Goal: Transaction & Acquisition: Purchase product/service

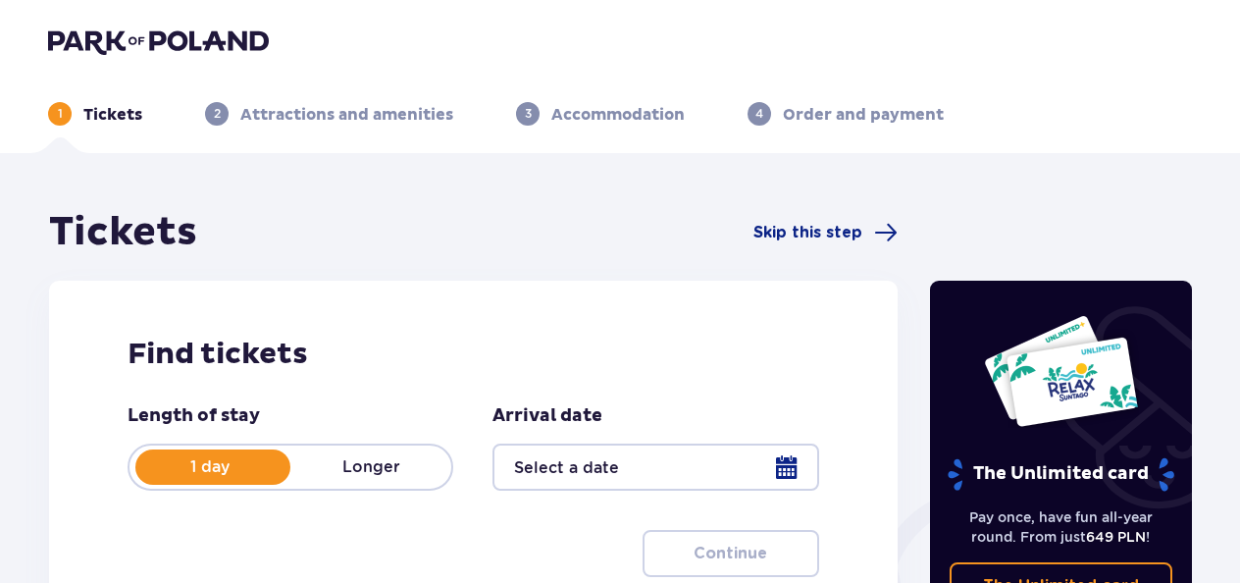
click at [614, 453] on div at bounding box center [656, 466] width 326 height 47
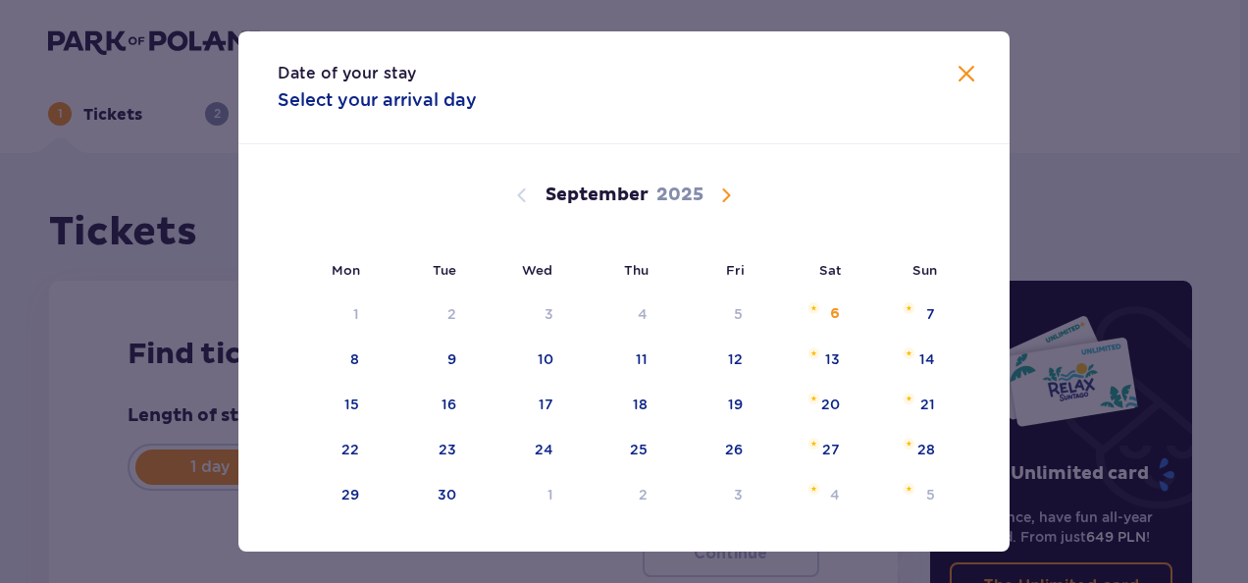
click at [730, 192] on span "Calendar" at bounding box center [726, 195] width 24 height 24
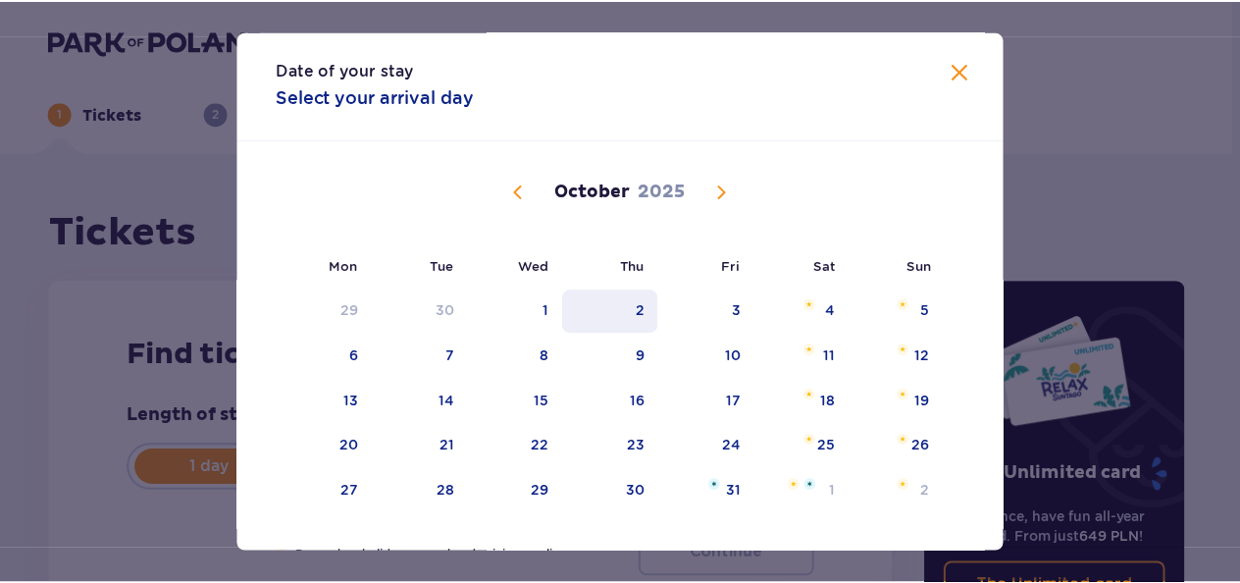
scroll to position [5, 0]
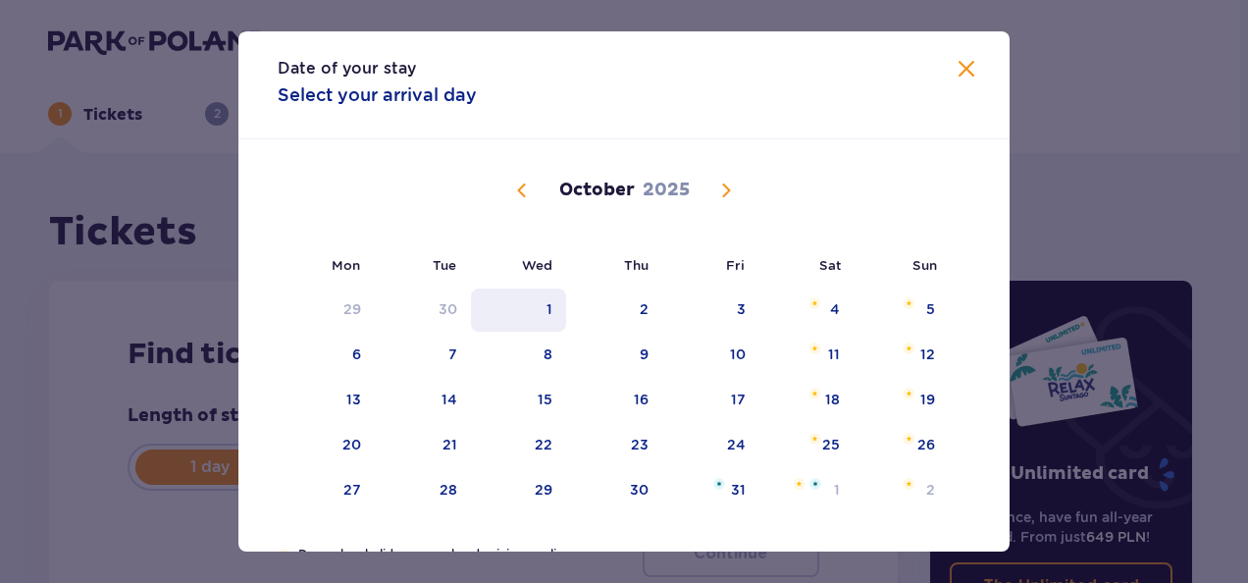
click at [547, 306] on div "1" at bounding box center [550, 309] width 6 height 20
type input "[DATE]"
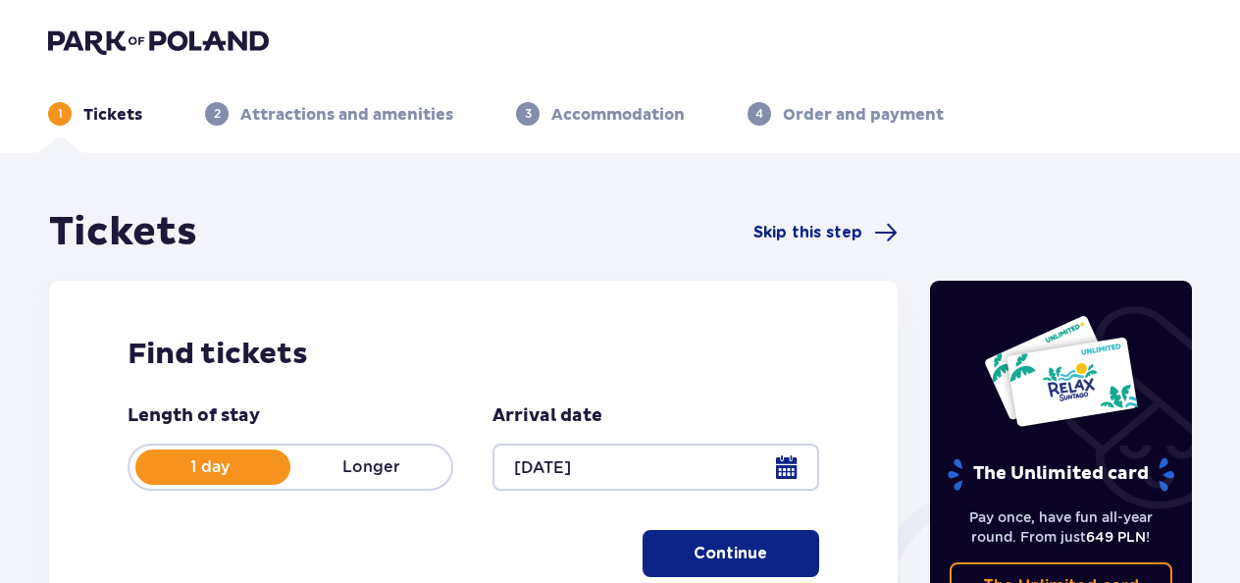
click at [547, 306] on div "Find tickets Length of stay 1 day Longer Arrival date [DATE] Continue" at bounding box center [473, 456] width 849 height 351
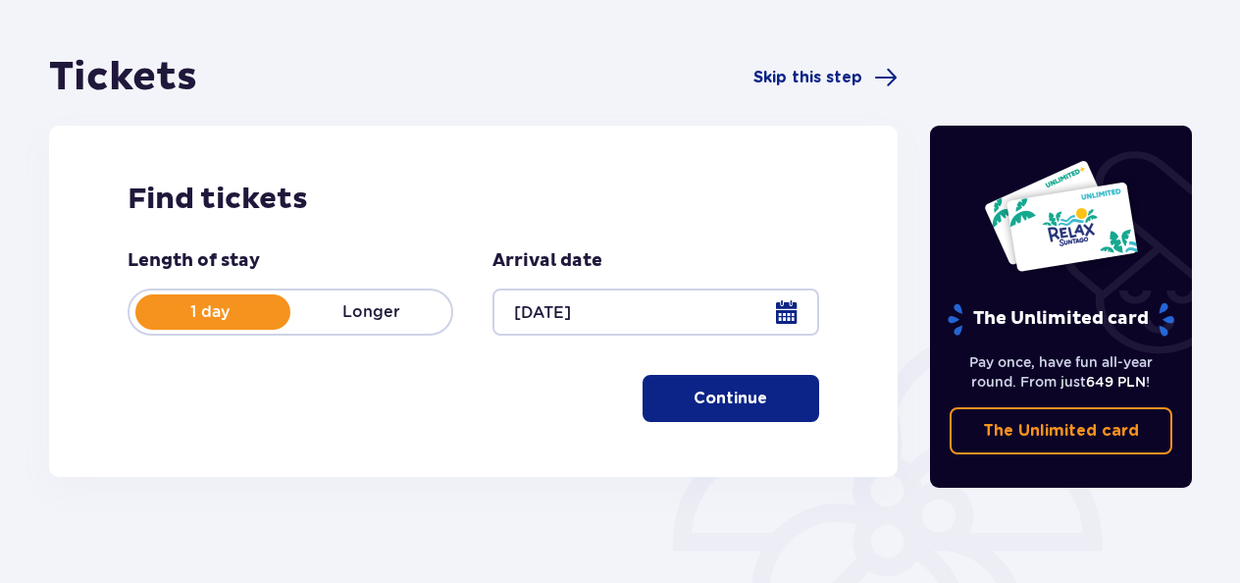
click at [708, 411] on button "Continue" at bounding box center [731, 398] width 177 height 47
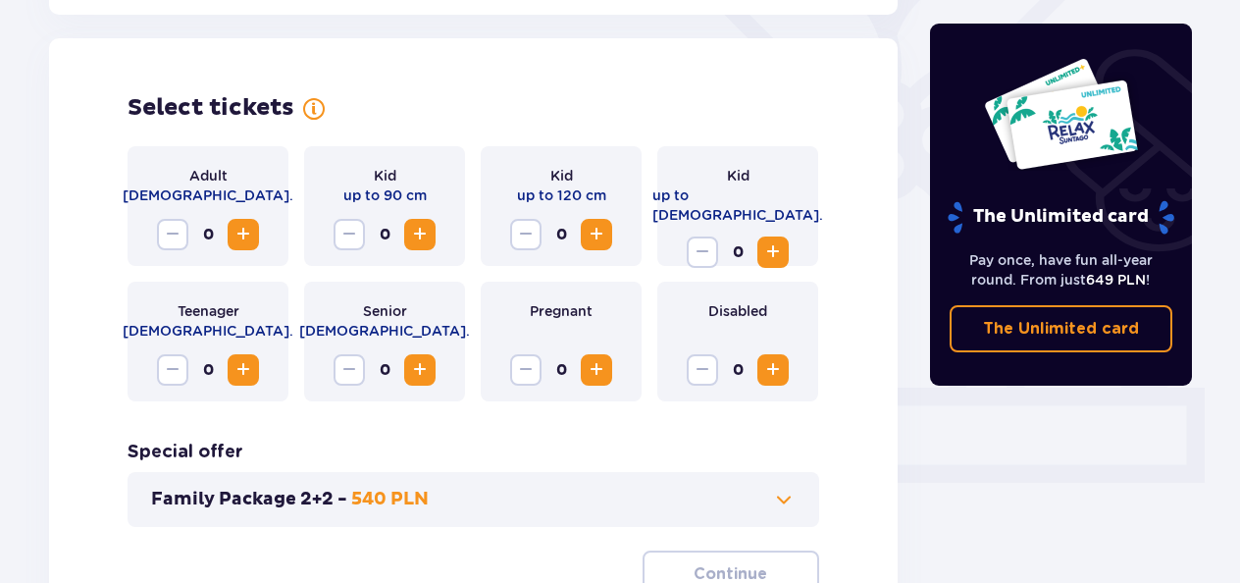
scroll to position [546, 0]
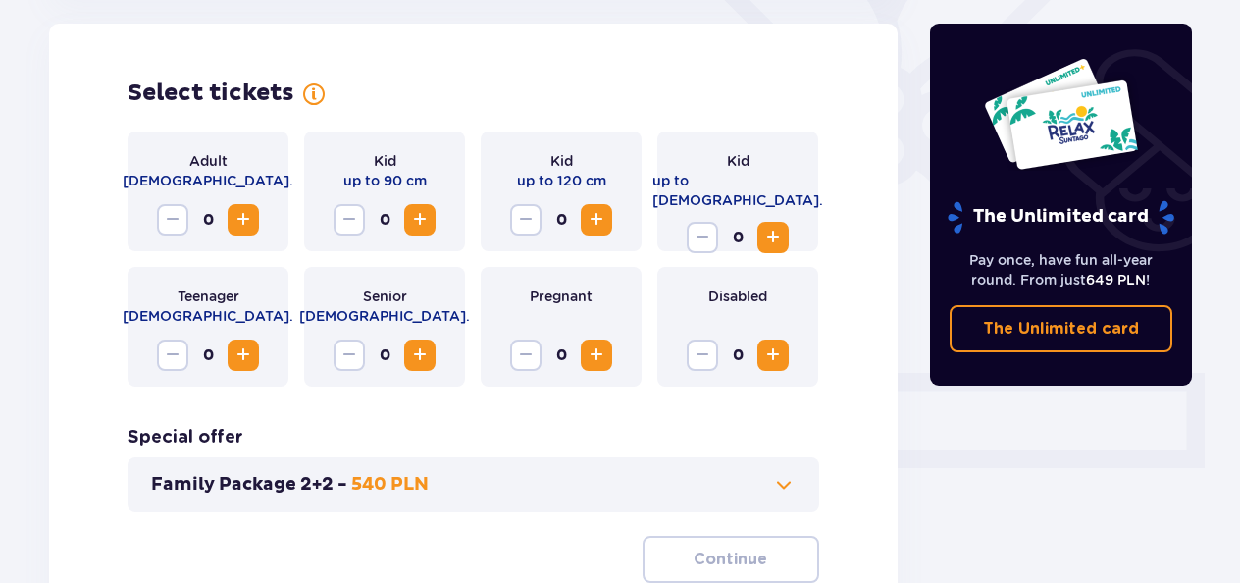
click at [596, 210] on span "Increase" at bounding box center [597, 220] width 24 height 24
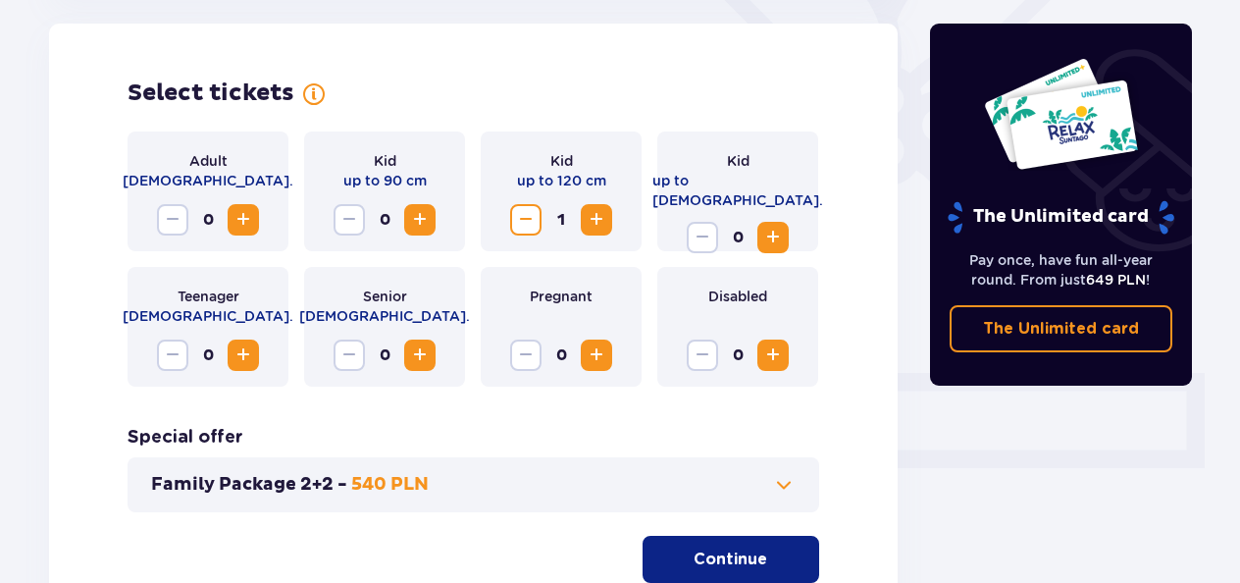
click at [786, 222] on button "Increase" at bounding box center [772, 237] width 31 height 31
click at [247, 220] on span "Increase" at bounding box center [244, 220] width 24 height 24
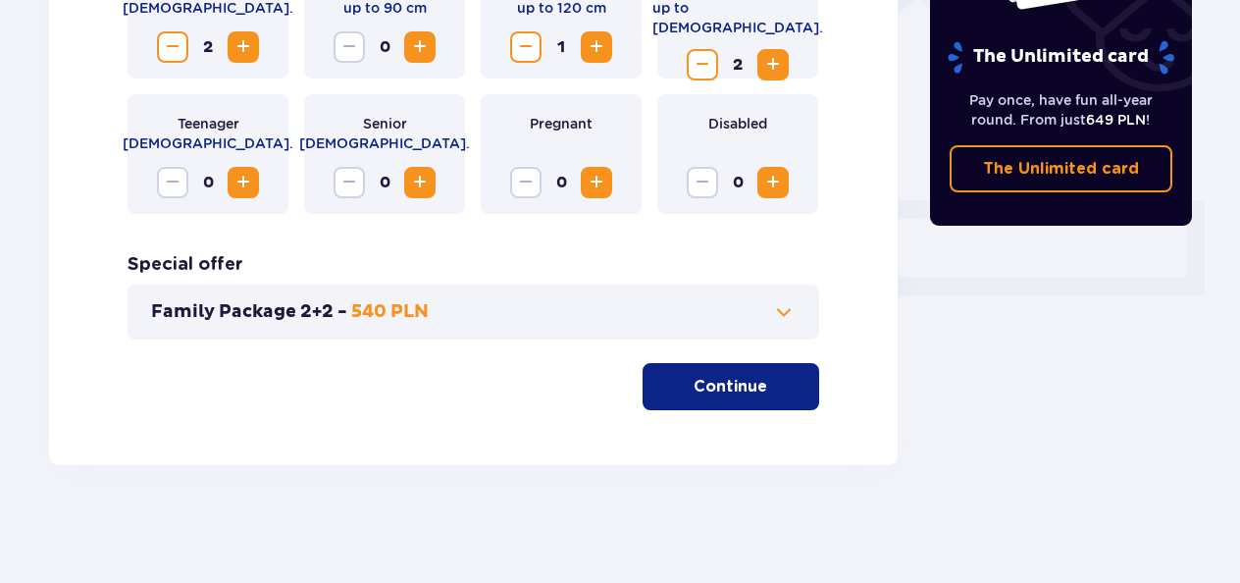
click at [785, 324] on div "Family Package 2+2 - 540 PLN" at bounding box center [474, 312] width 692 height 55
click at [784, 310] on span at bounding box center [784, 312] width 24 height 24
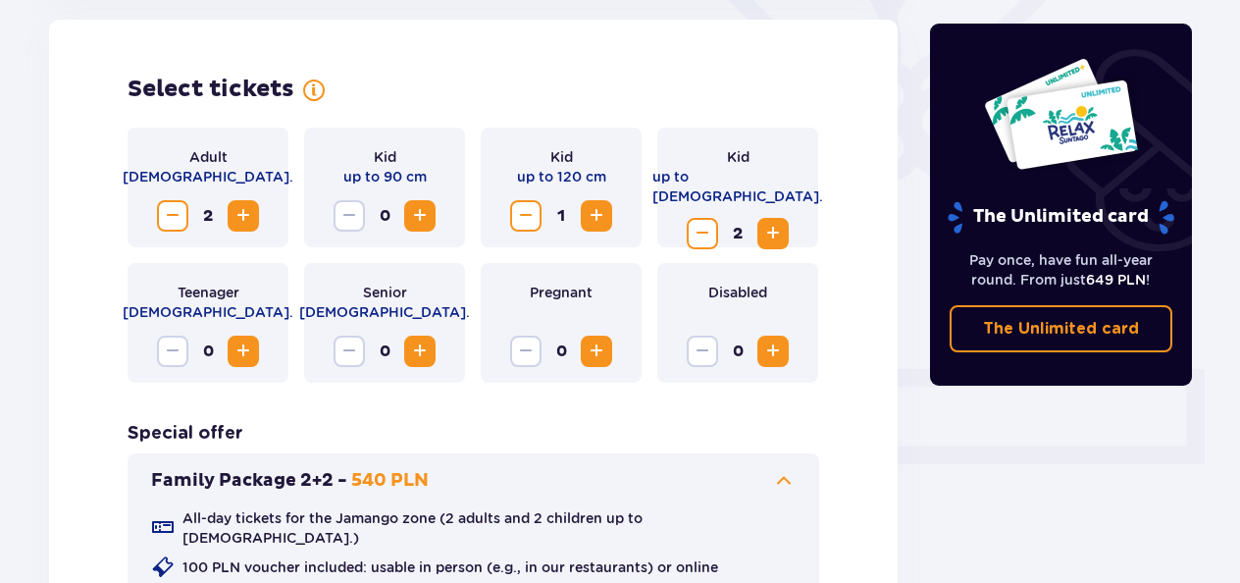
scroll to position [546, 0]
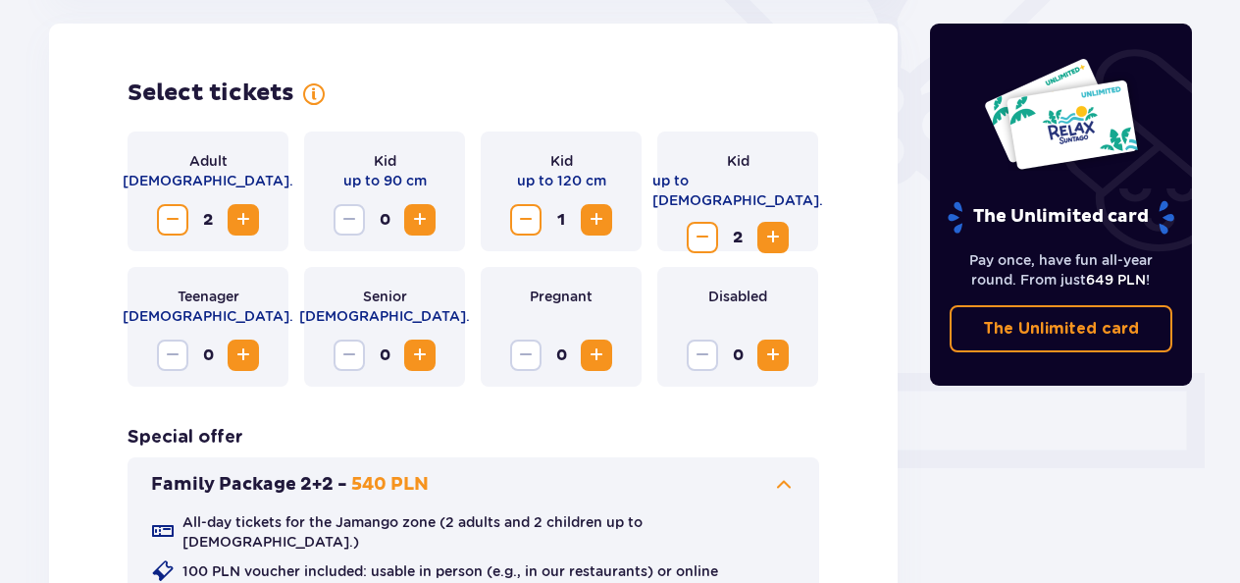
click at [701, 475] on button "Family Package 2+2 - 540 PLN" at bounding box center [473, 485] width 645 height 24
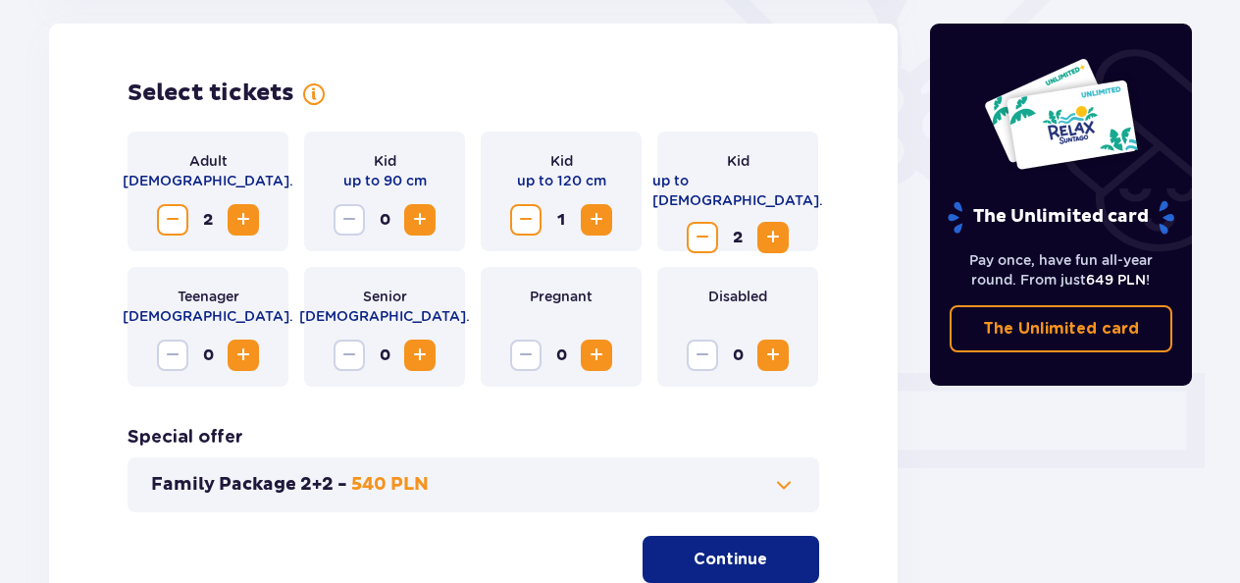
click at [785, 485] on span at bounding box center [784, 485] width 24 height 24
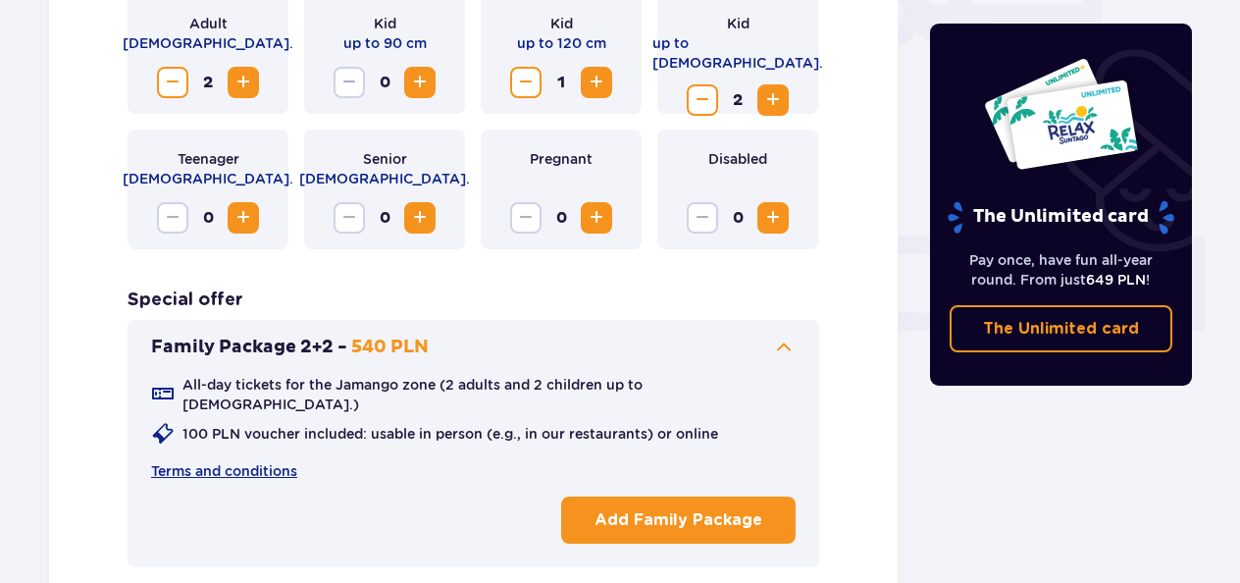
scroll to position [686, 0]
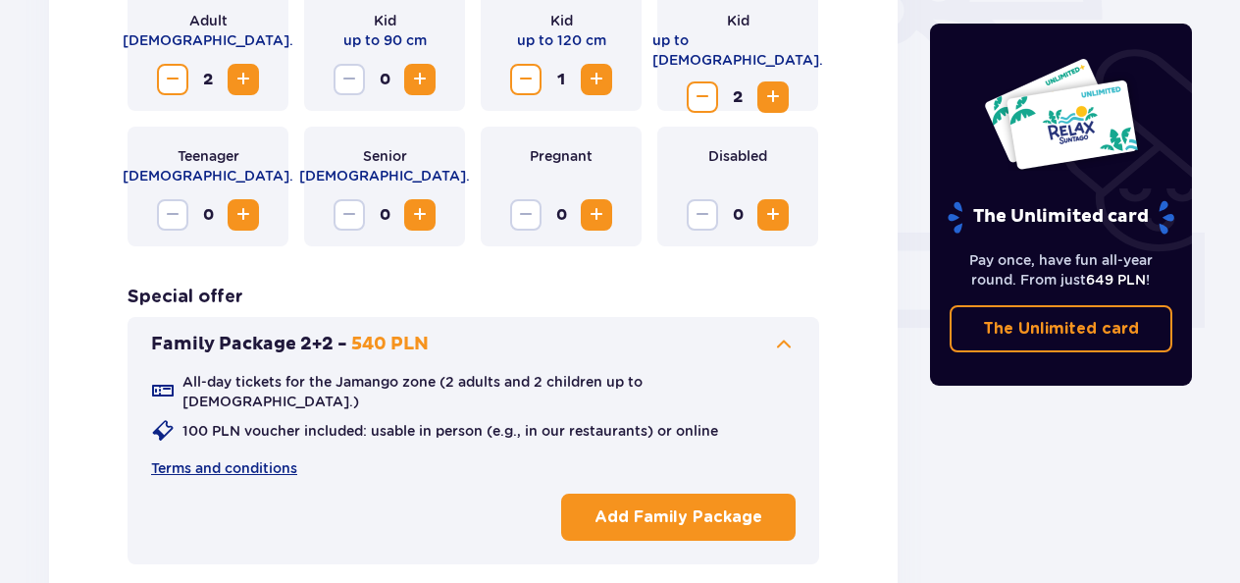
click at [701, 506] on p "Add Family Package" at bounding box center [679, 517] width 168 height 22
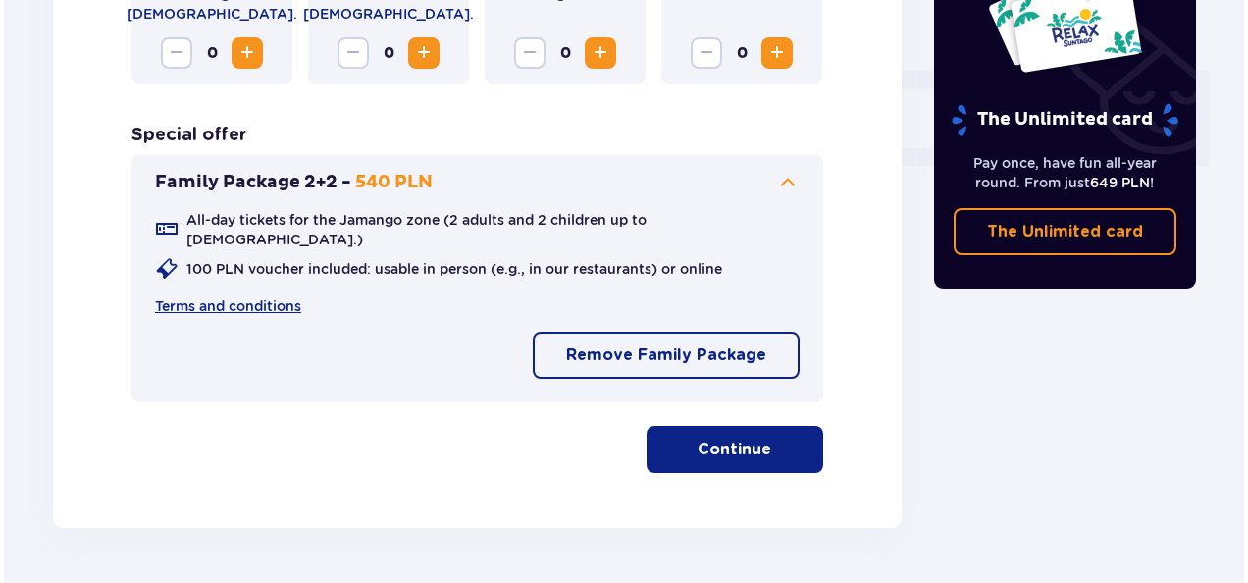
scroll to position [854, 0]
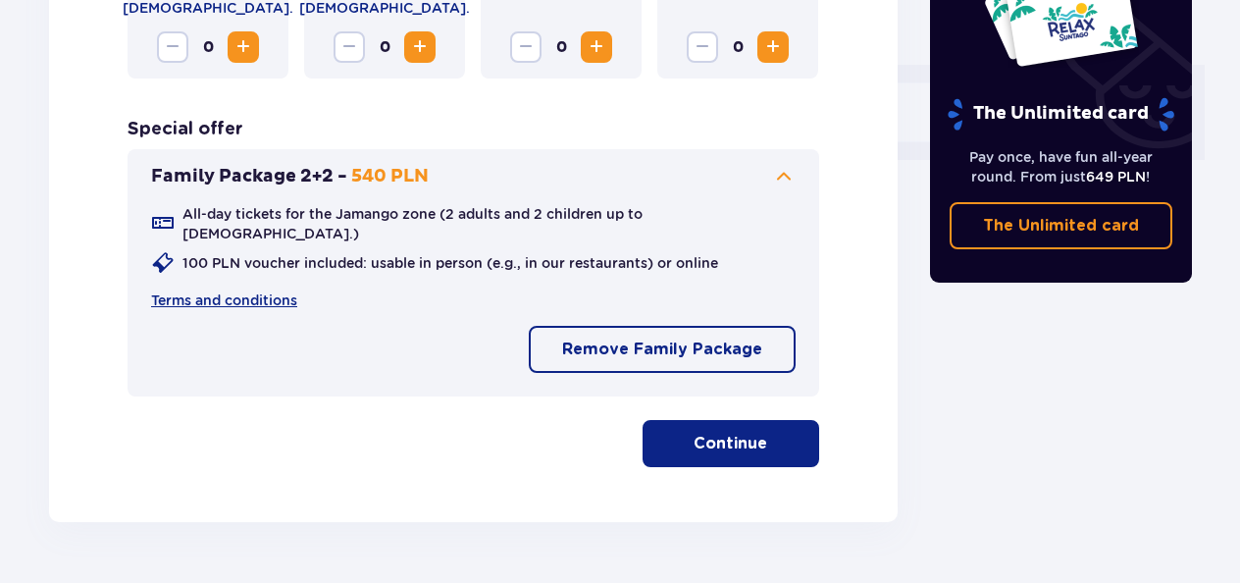
click at [723, 433] on p "Continue" at bounding box center [731, 444] width 74 height 22
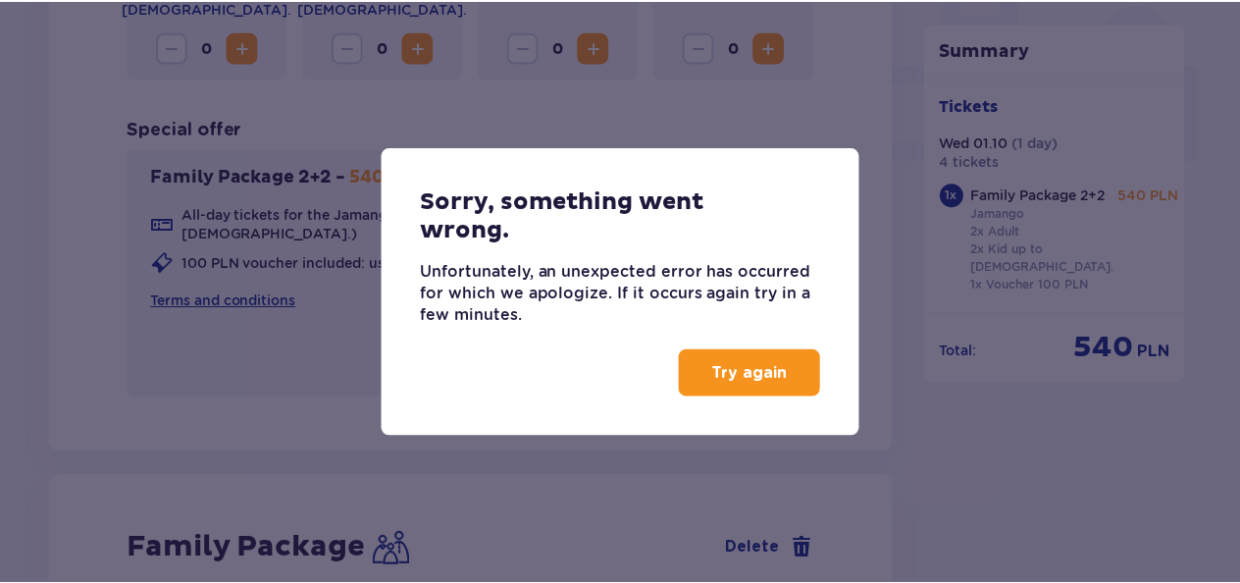
scroll to position [1266, 0]
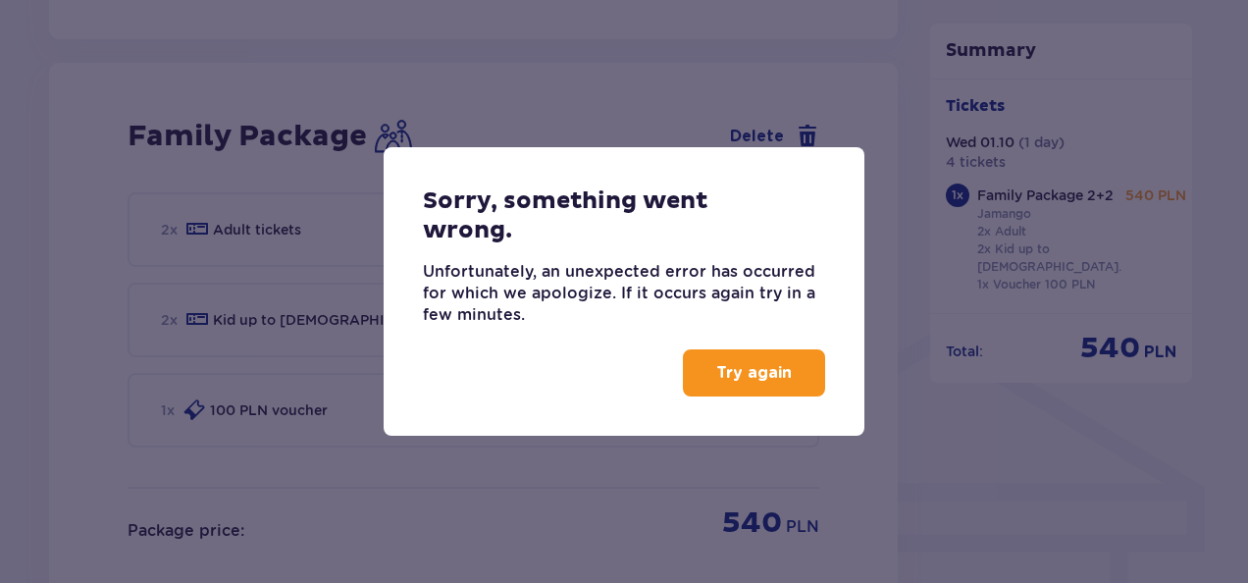
click at [748, 371] on p "Try again" at bounding box center [754, 373] width 76 height 22
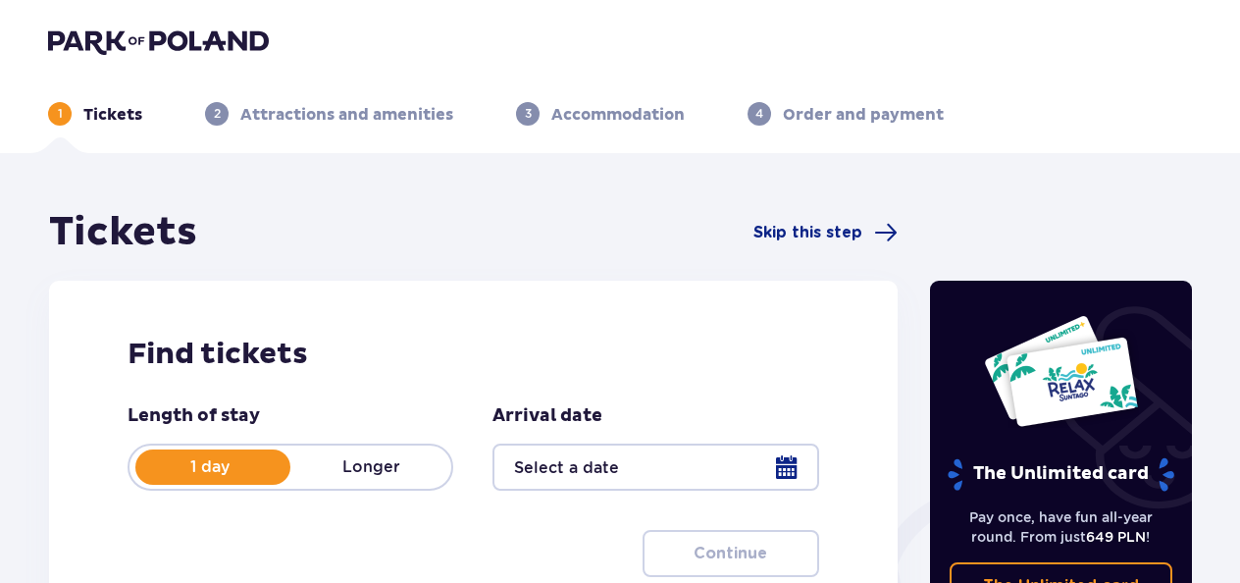
click at [799, 470] on div at bounding box center [656, 466] width 326 height 47
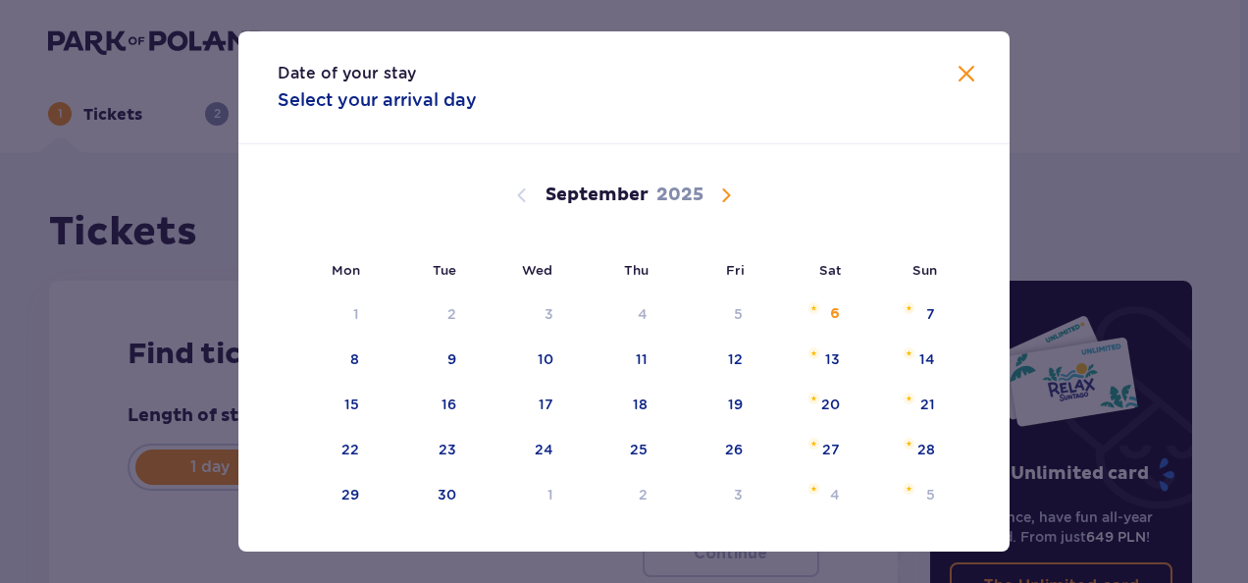
click at [718, 184] on span "Calendar" at bounding box center [726, 195] width 24 height 24
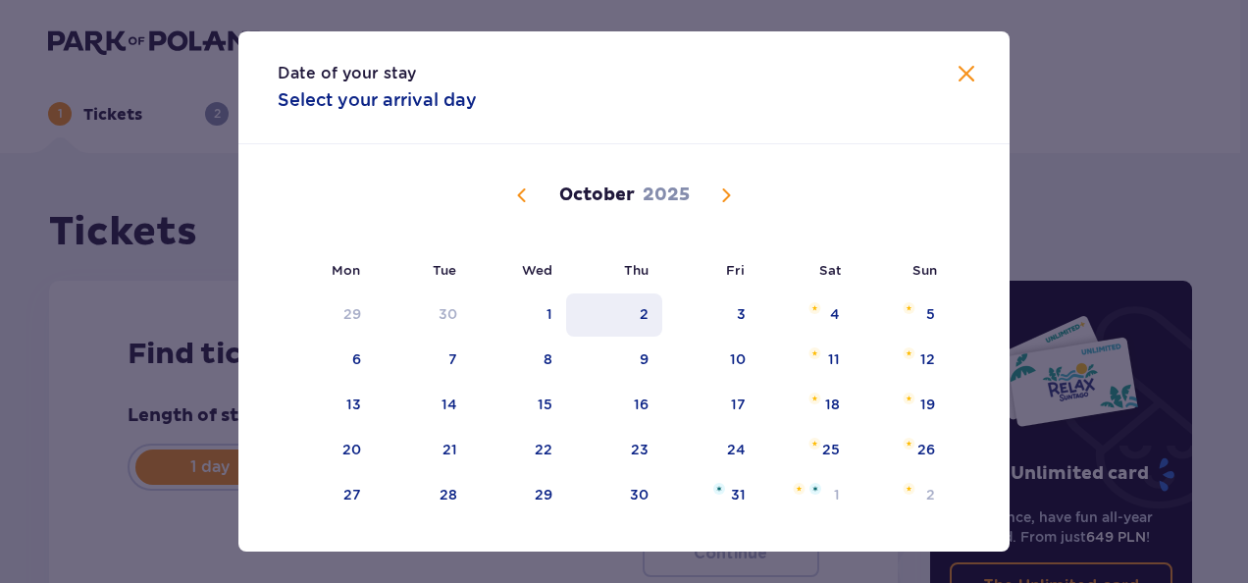
click at [650, 322] on div "2" at bounding box center [614, 314] width 97 height 43
type input "02.10.25"
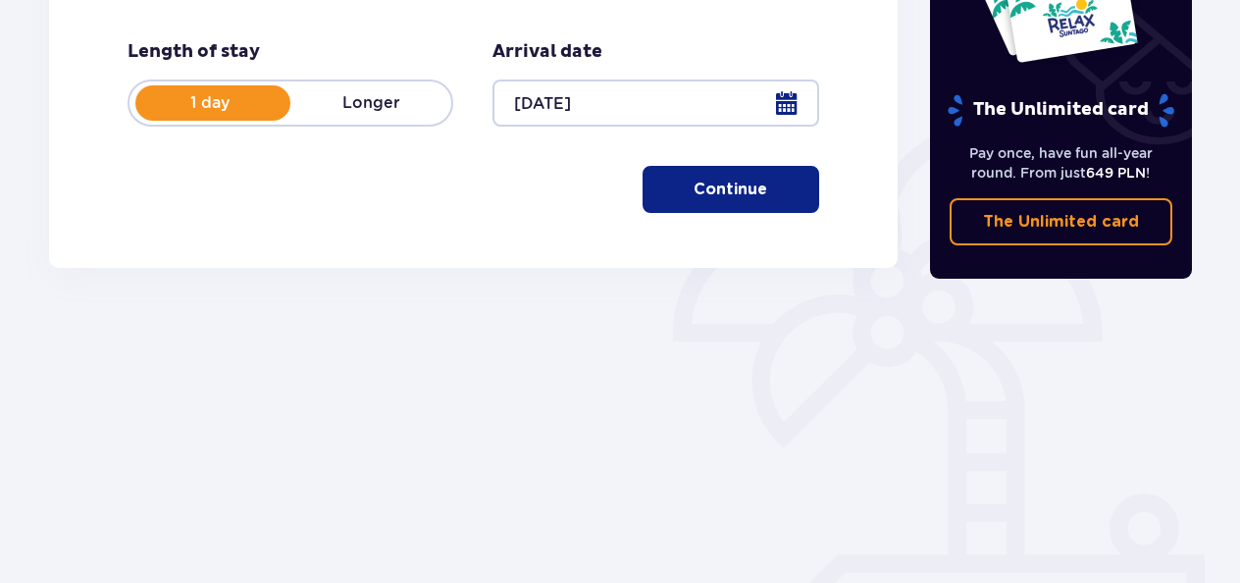
scroll to position [417, 0]
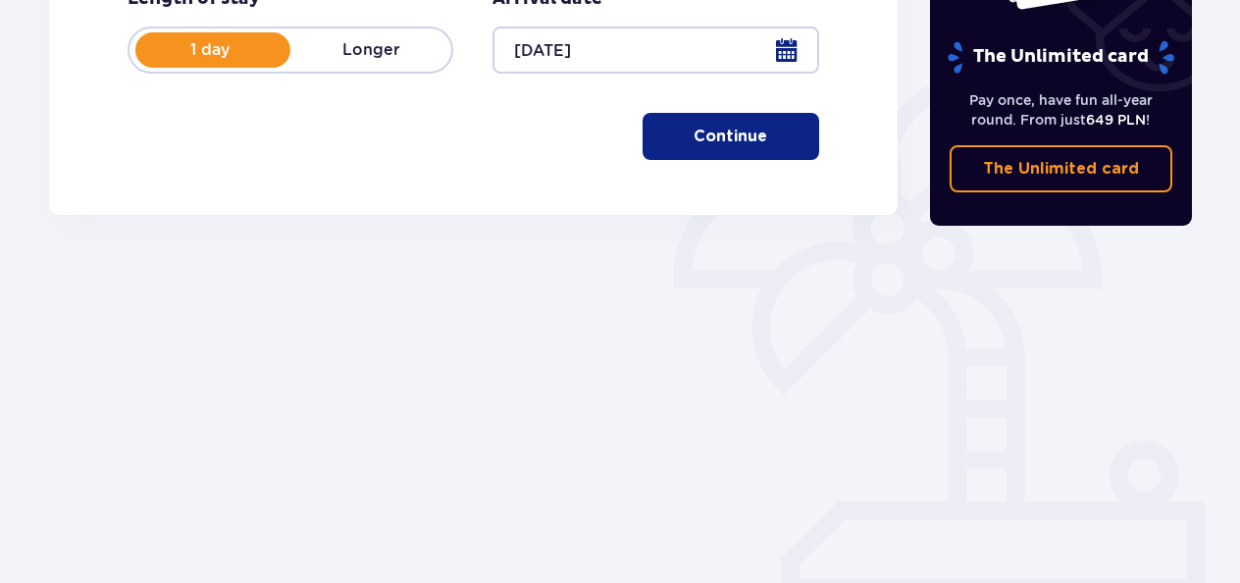
click at [761, 131] on span "button" at bounding box center [771, 137] width 24 height 24
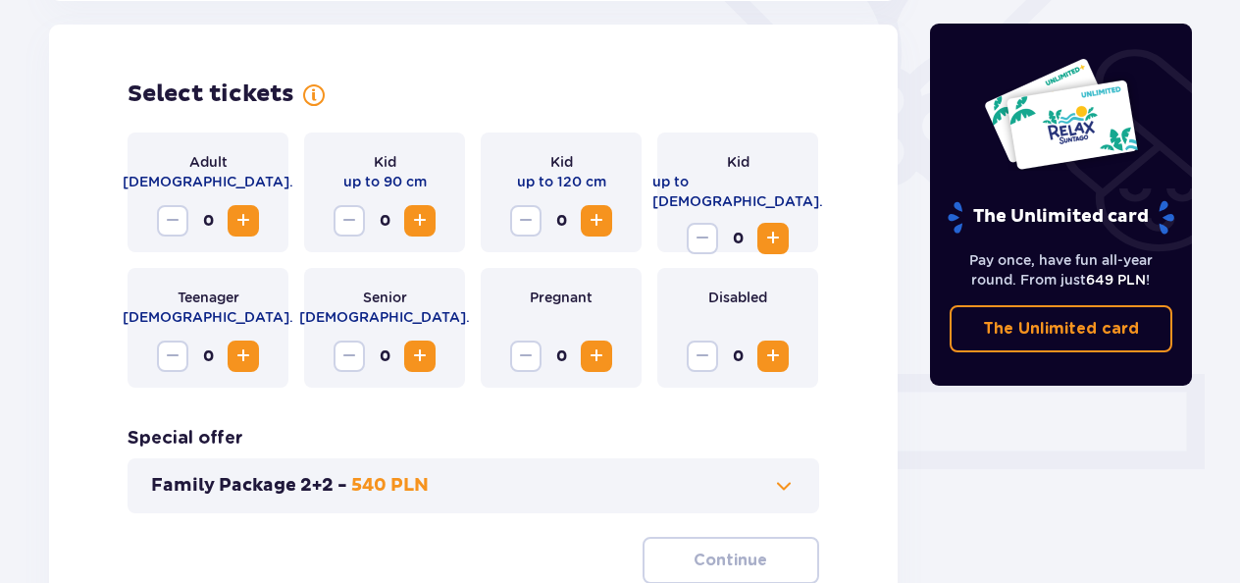
scroll to position [546, 0]
click at [597, 228] on span "Increase" at bounding box center [597, 220] width 24 height 24
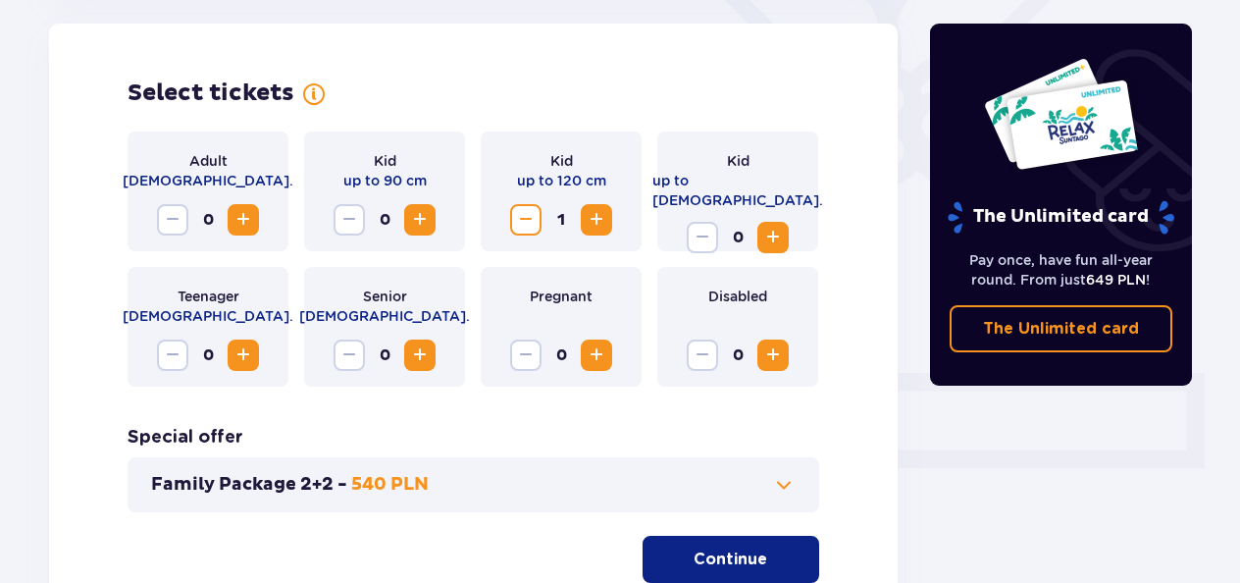
click at [777, 226] on span "Increase" at bounding box center [773, 238] width 24 height 24
click at [705, 226] on span "Decrease" at bounding box center [703, 238] width 24 height 24
click at [254, 226] on span "Increase" at bounding box center [244, 220] width 24 height 24
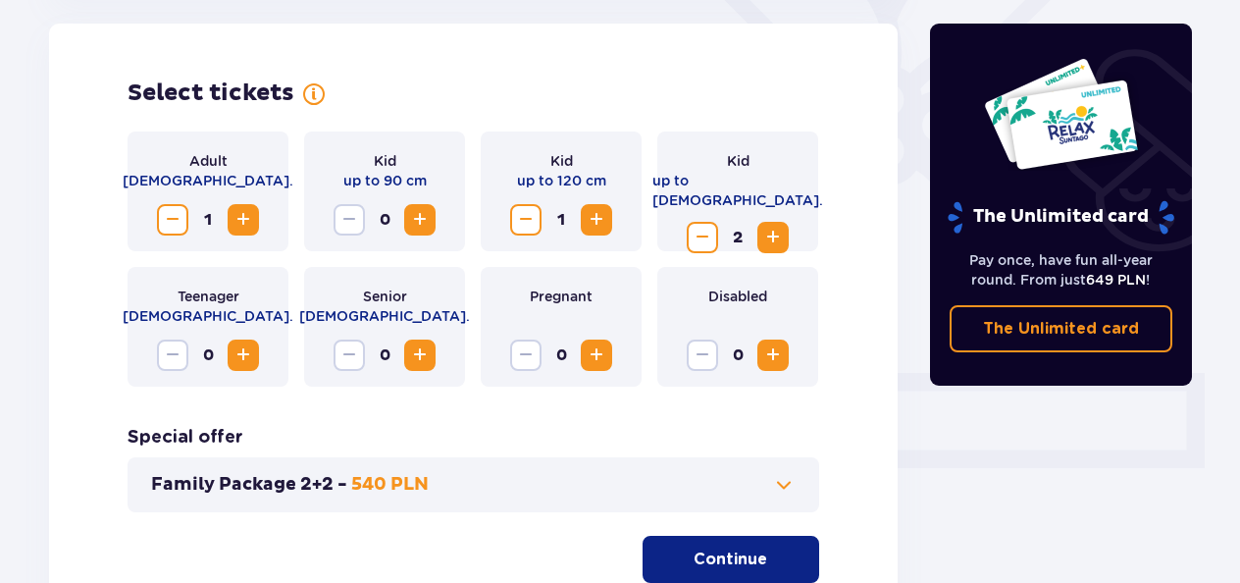
click at [254, 226] on span "Increase" at bounding box center [244, 220] width 24 height 24
click at [706, 548] on p "Continue" at bounding box center [731, 559] width 74 height 22
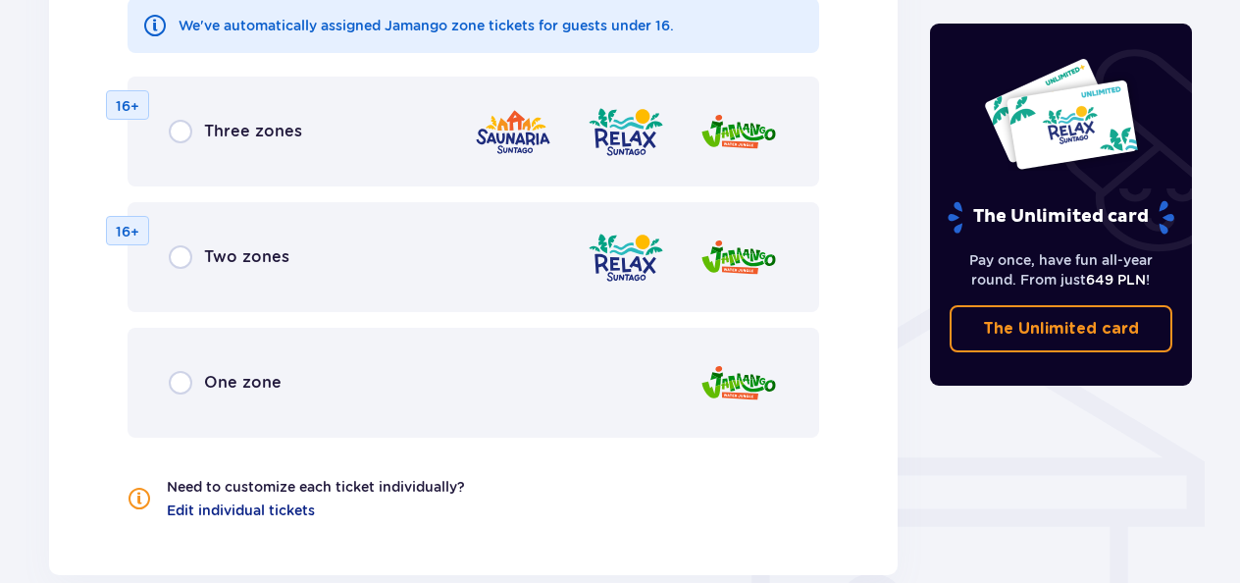
scroll to position [1299, 0]
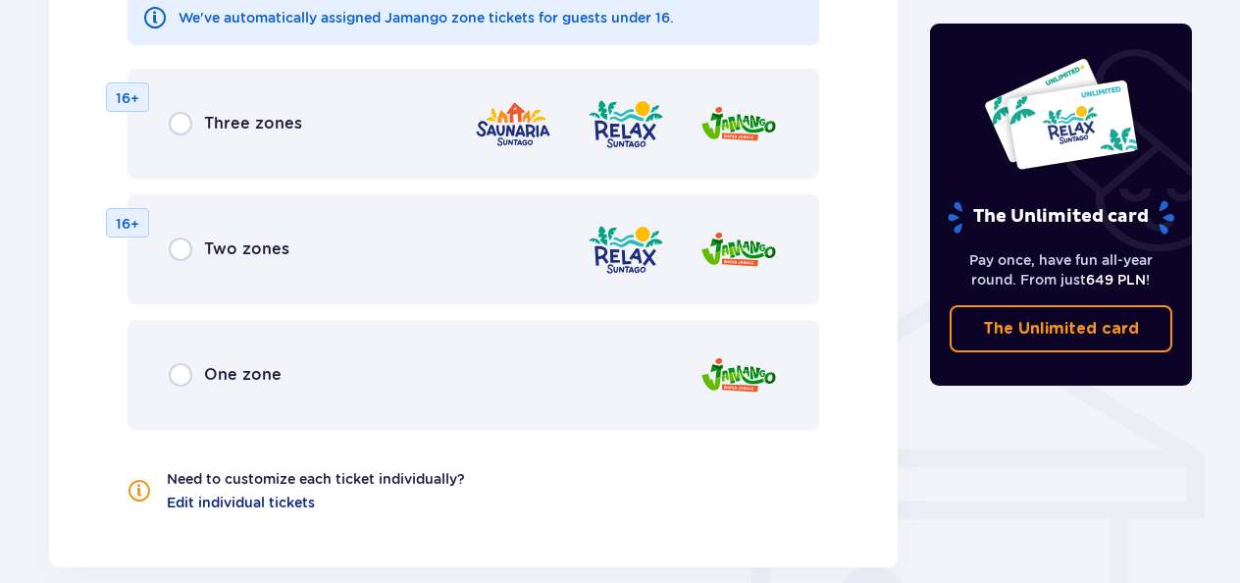
click at [195, 383] on div "One zone" at bounding box center [225, 375] width 113 height 24
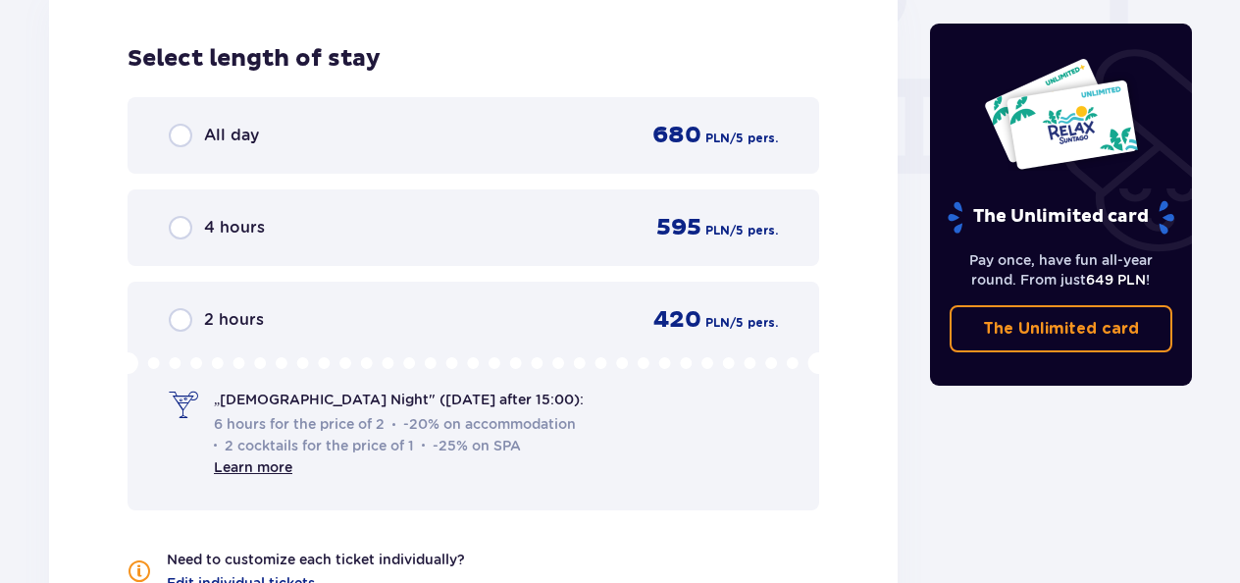
scroll to position [1784, 0]
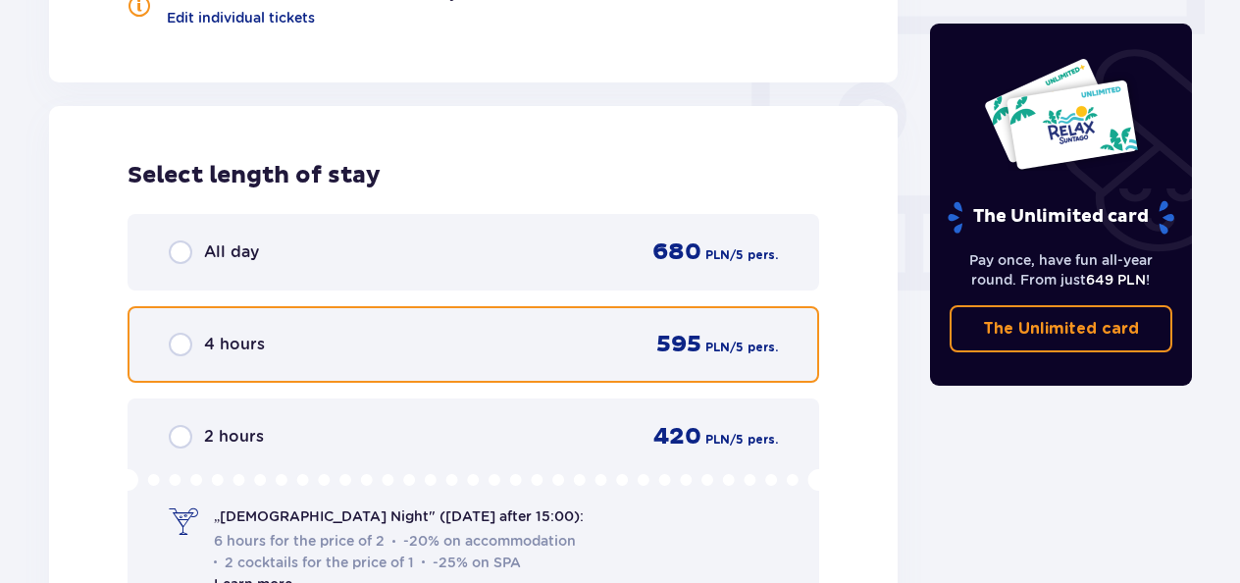
click at [188, 347] on input "radio" at bounding box center [181, 345] width 24 height 24
radio input "true"
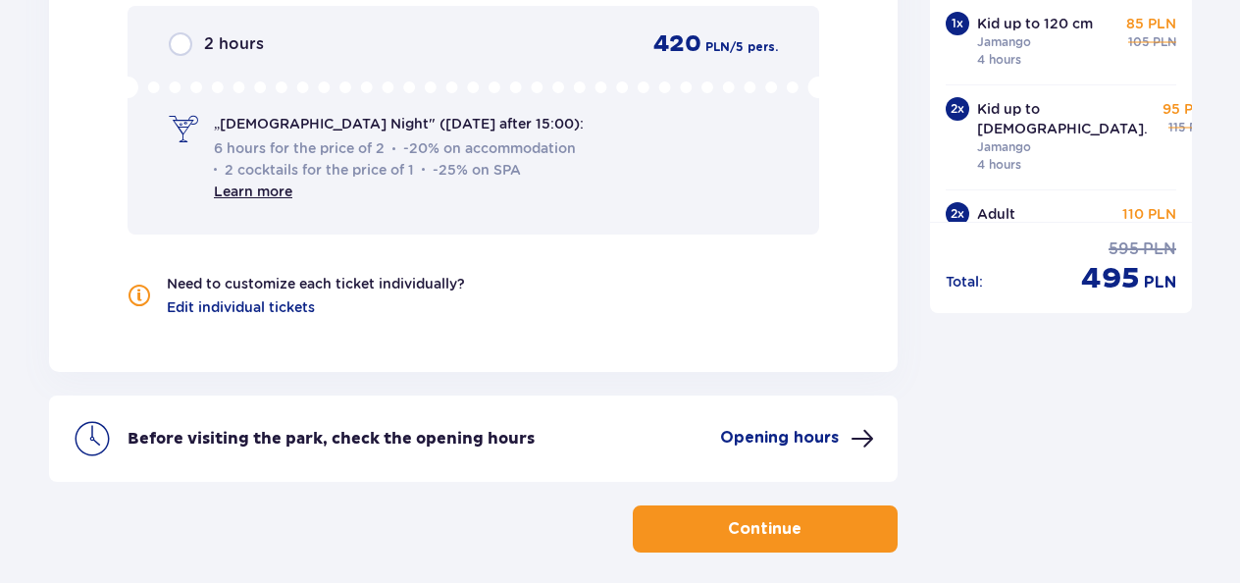
scroll to position [2263, 0]
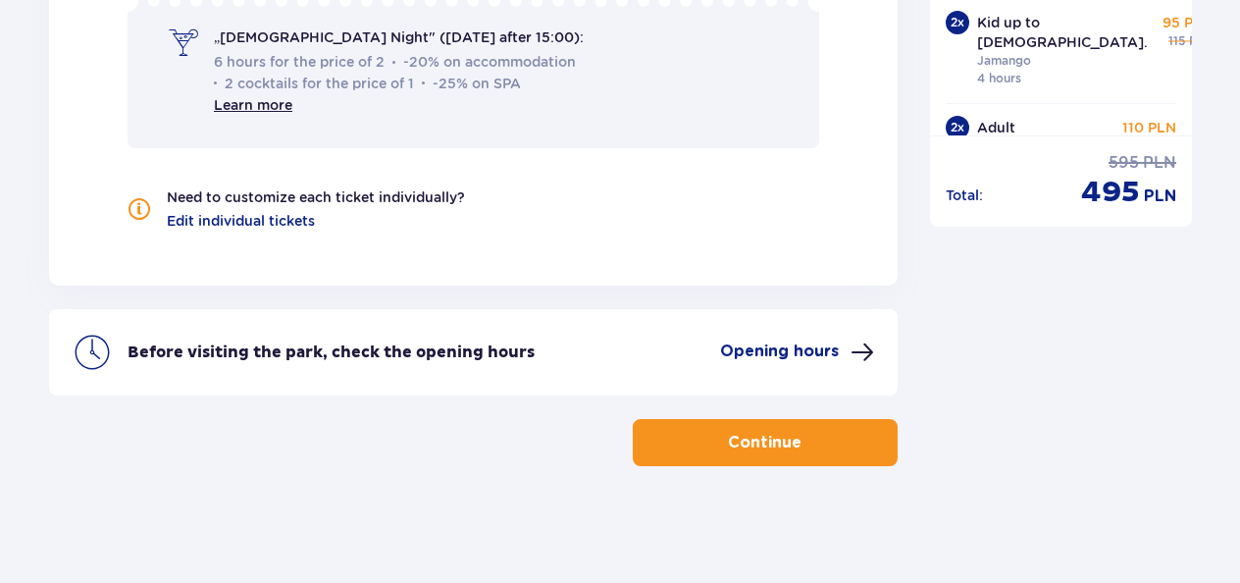
click at [761, 447] on p "Continue" at bounding box center [765, 443] width 74 height 22
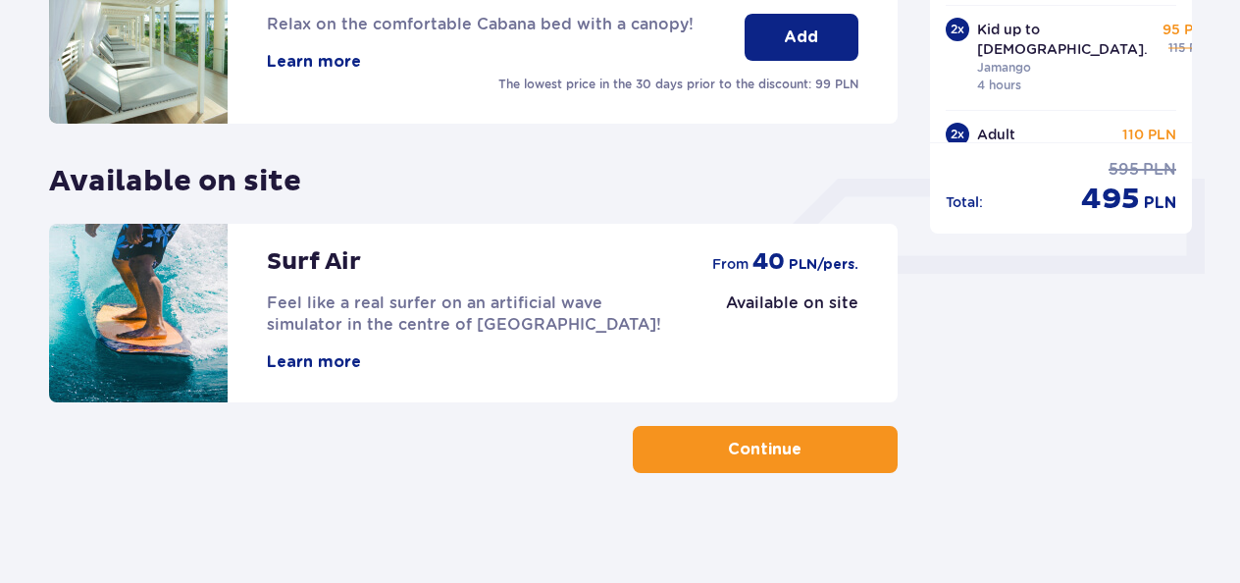
scroll to position [748, 0]
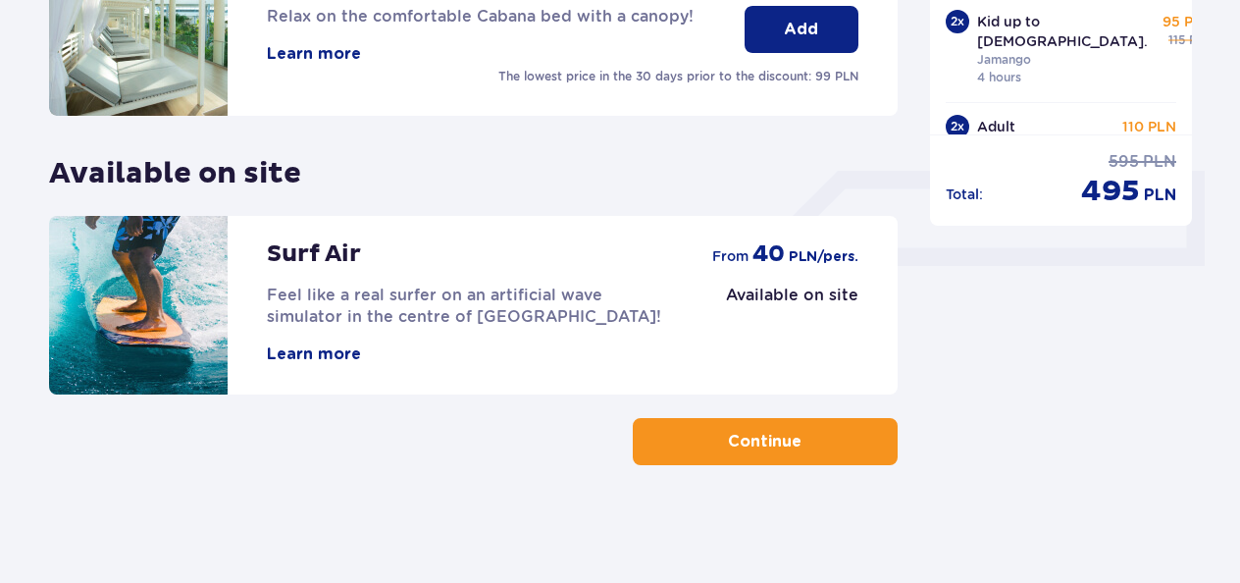
click at [752, 442] on p "Continue" at bounding box center [765, 442] width 74 height 22
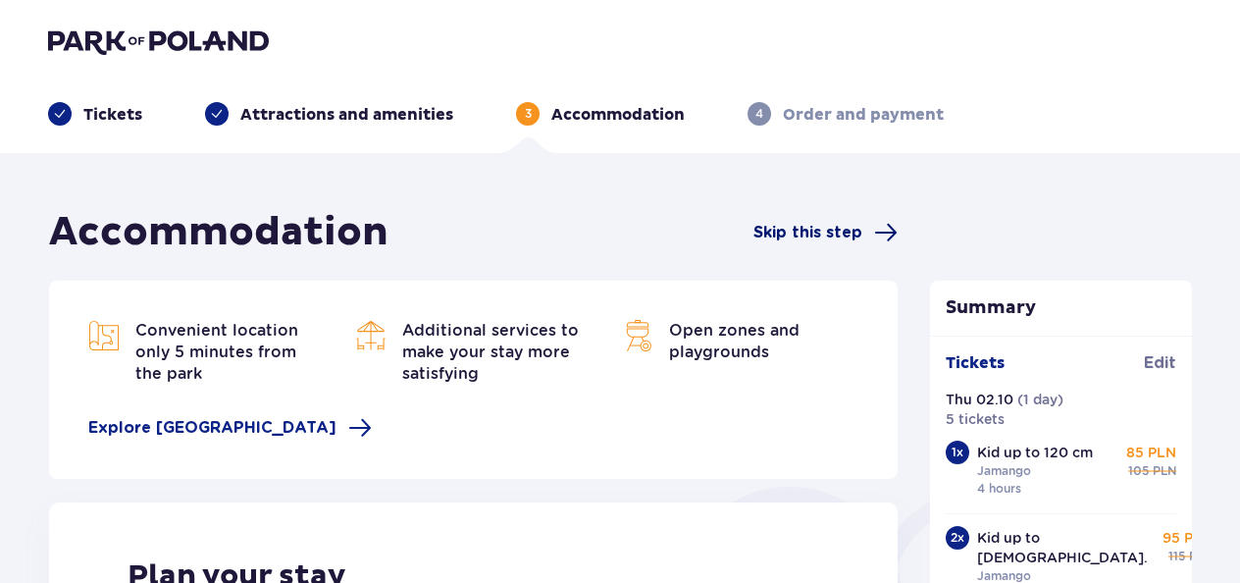
click at [837, 234] on span "Skip this step" at bounding box center [808, 233] width 109 height 22
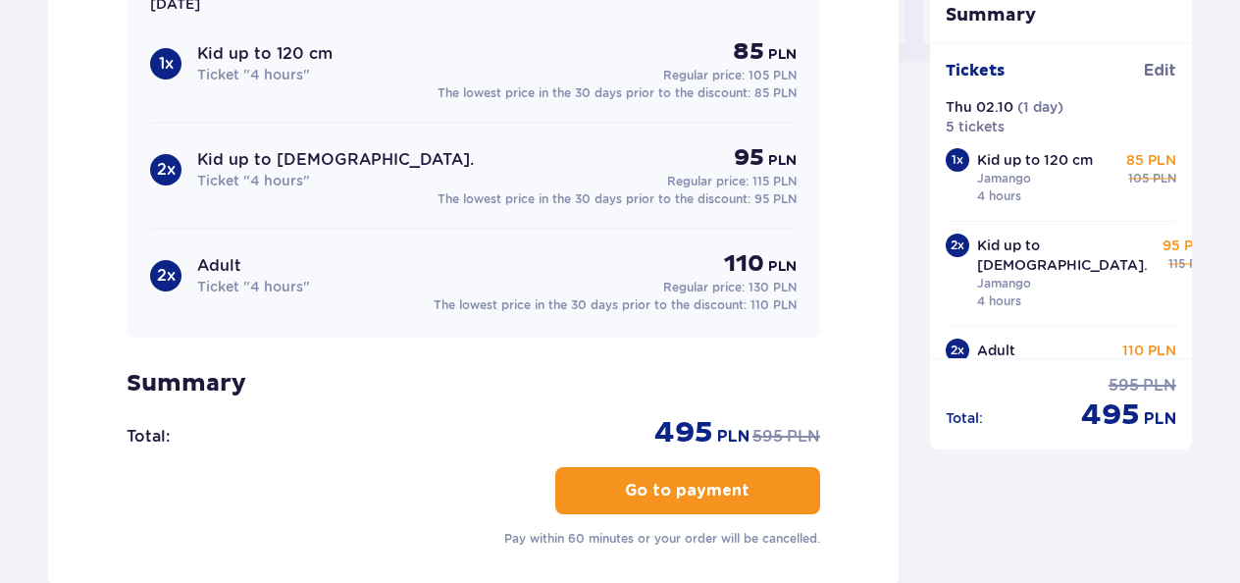
scroll to position [2227, 0]
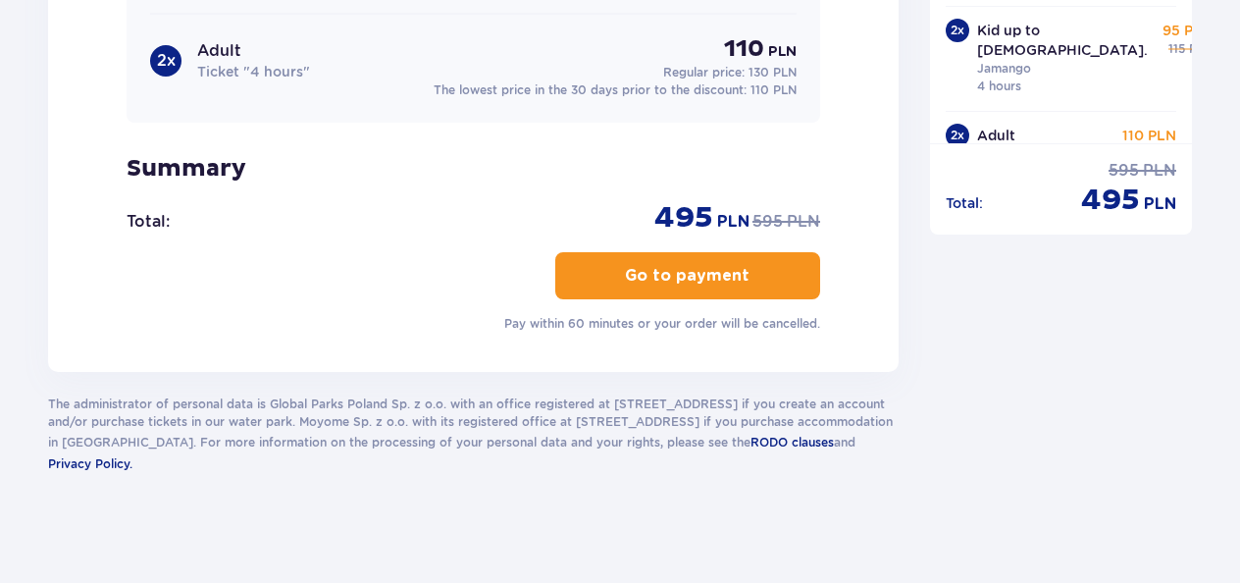
click at [713, 279] on p "Go to payment" at bounding box center [687, 276] width 125 height 22
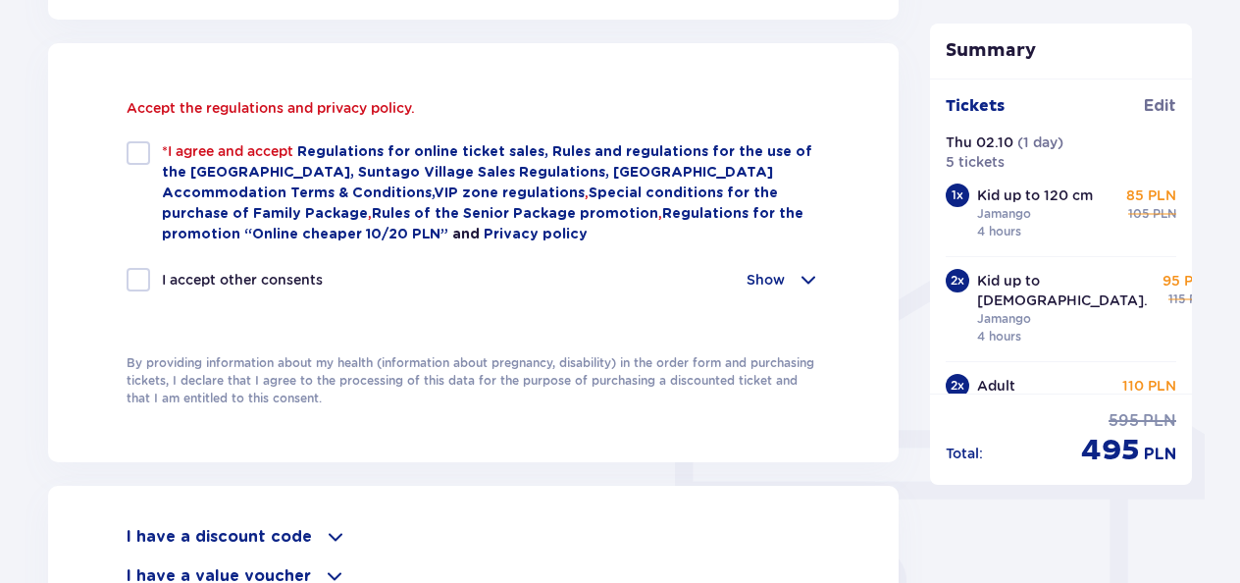
scroll to position [1319, 0]
click at [142, 152] on div at bounding box center [139, 153] width 24 height 24
checkbox input "true"
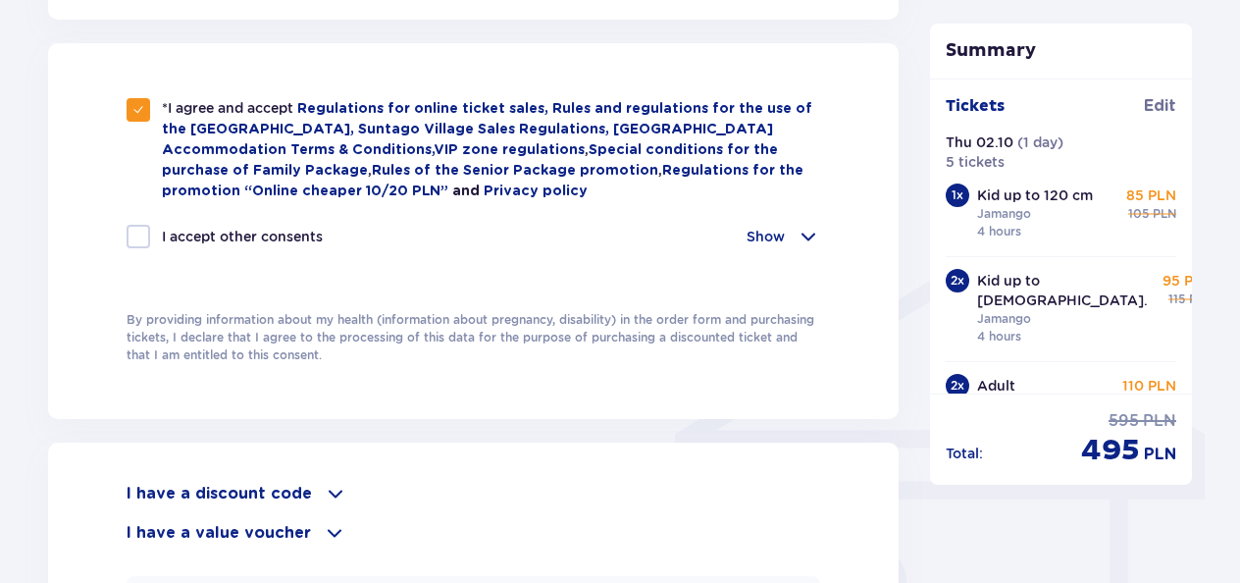
click at [138, 234] on div at bounding box center [139, 237] width 24 height 24
checkbox input "true"
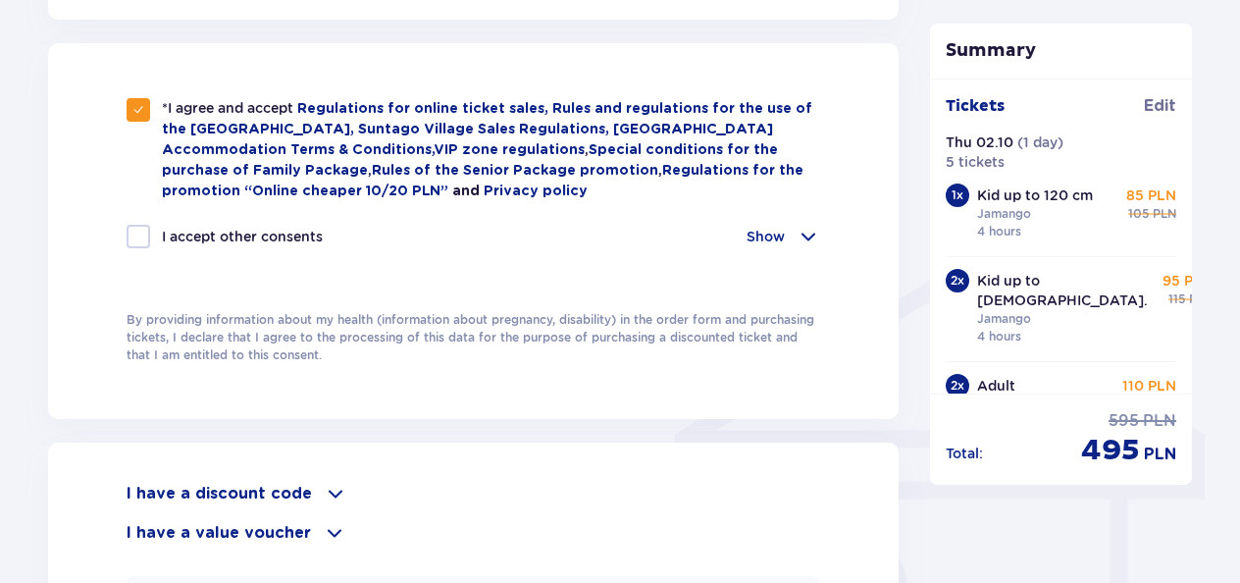
checkbox input "true"
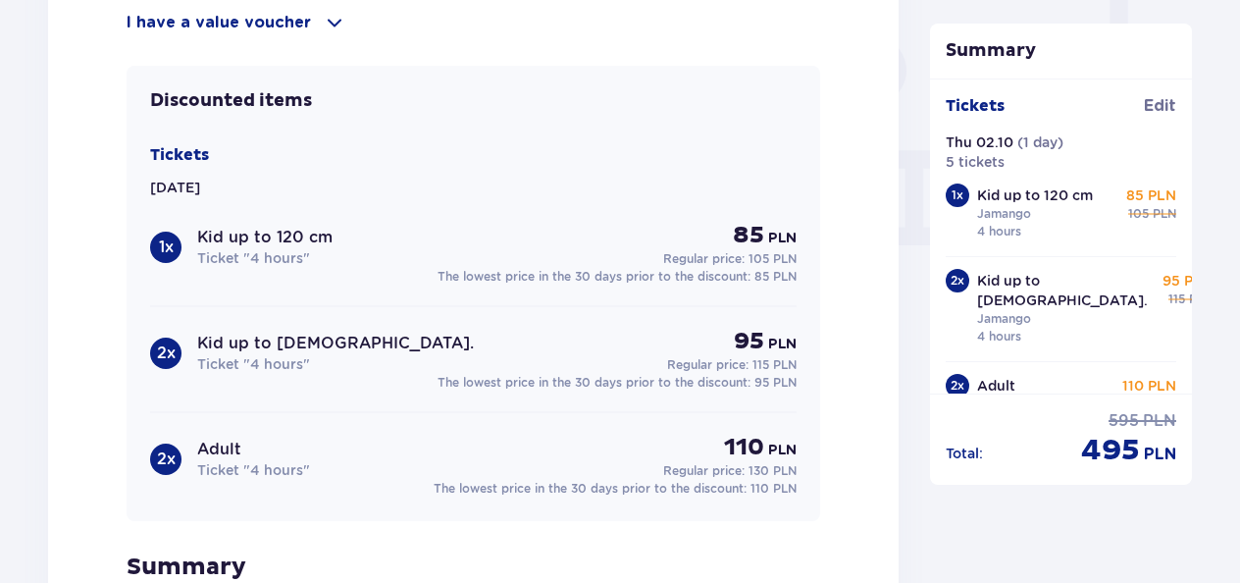
scroll to position [2227, 0]
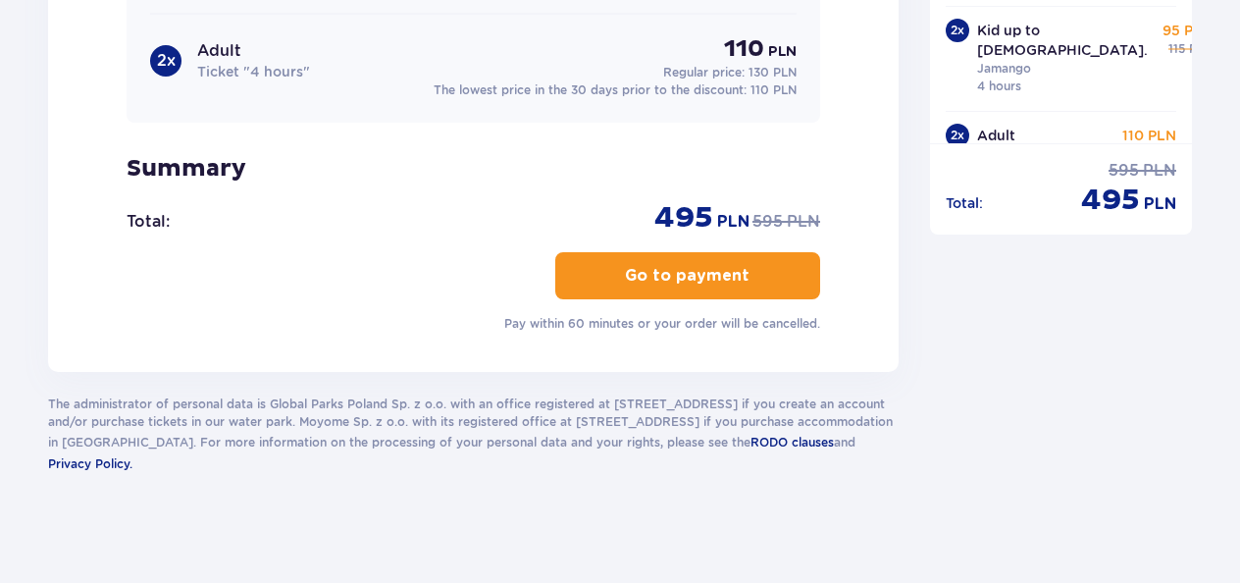
click at [703, 265] on p "Go to payment" at bounding box center [687, 276] width 125 height 22
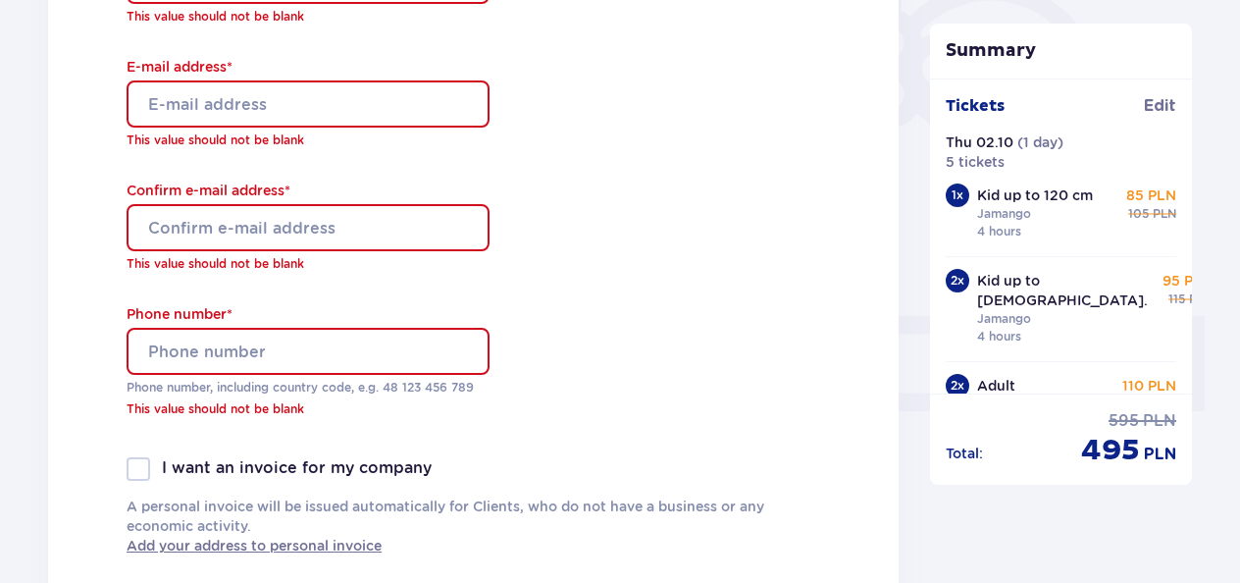
scroll to position [0, 0]
